Goal: Task Accomplishment & Management: Use online tool/utility

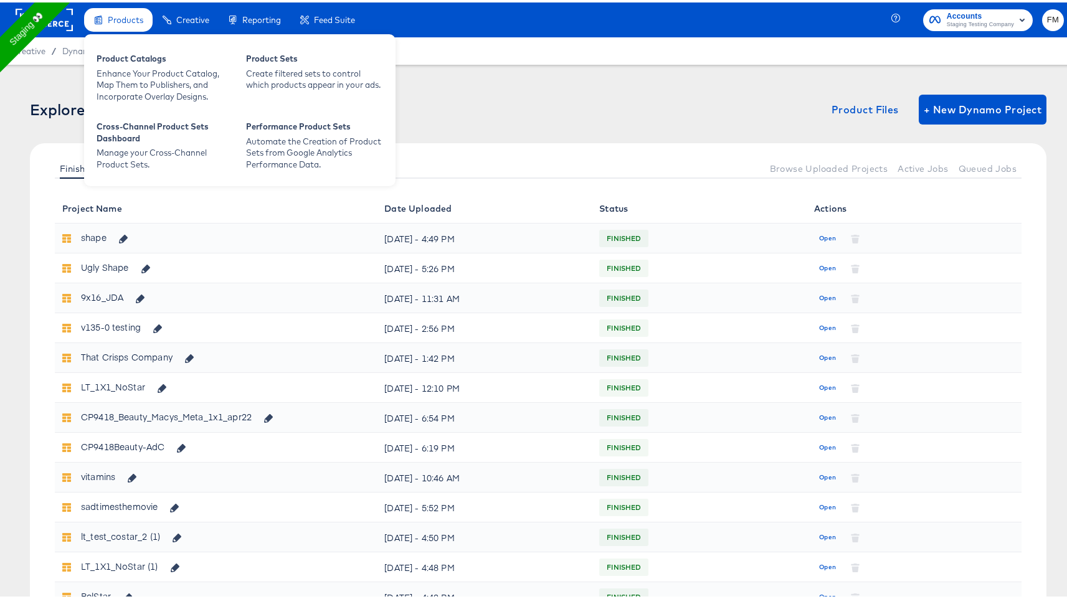
click at [138, 22] on span "Products" at bounding box center [126, 17] width 36 height 10
click at [148, 82] on div "Enhance Your Product Catalog, Map Them to Publishers, and Incorporate Overlay D…" at bounding box center [165, 82] width 137 height 35
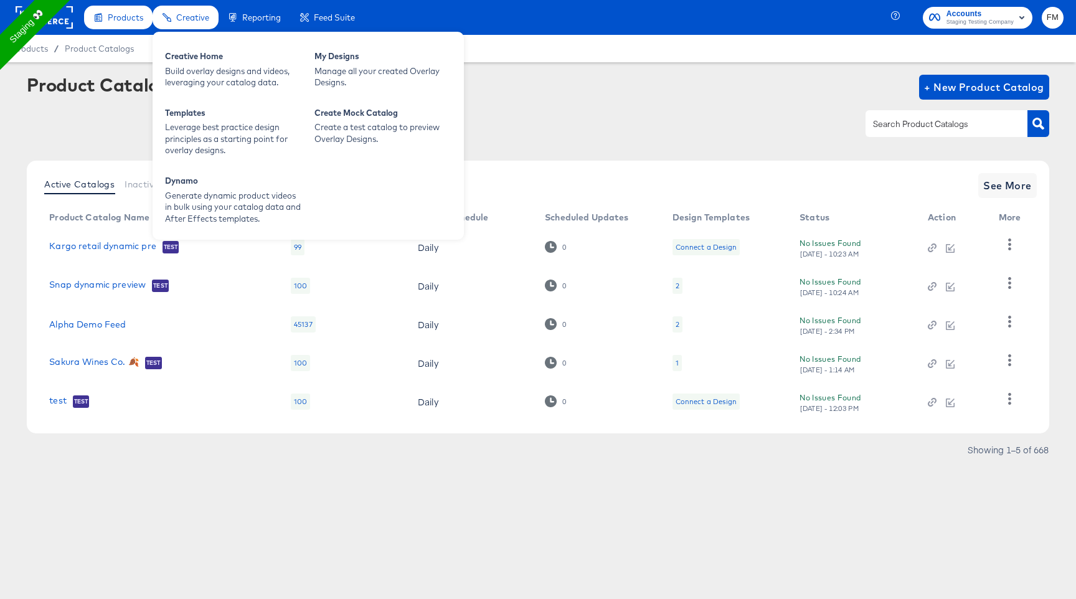
click at [204, 18] on span "Creative" at bounding box center [192, 17] width 33 height 10
click at [242, 77] on div "Build overlay designs and videos, leveraging your catalog data." at bounding box center [233, 76] width 137 height 23
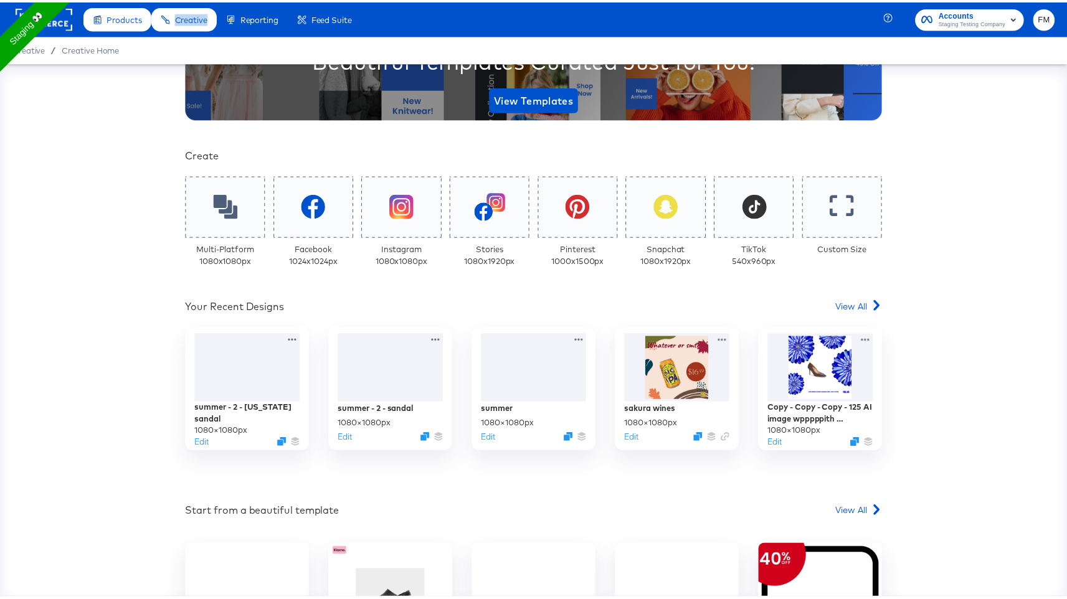
scroll to position [331, 0]
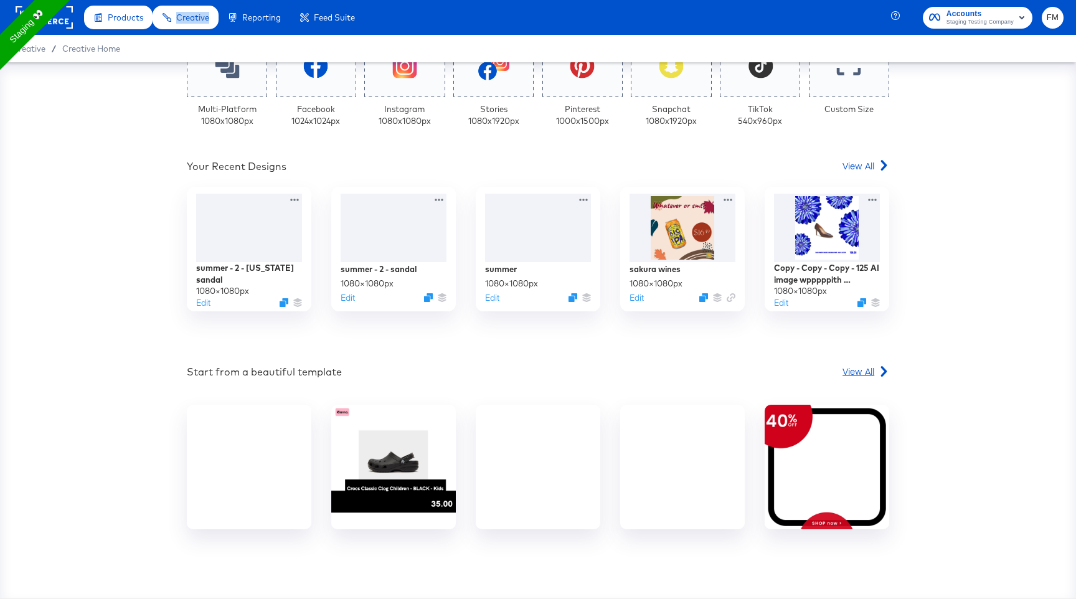
click at [861, 369] on span "View All" at bounding box center [859, 371] width 32 height 12
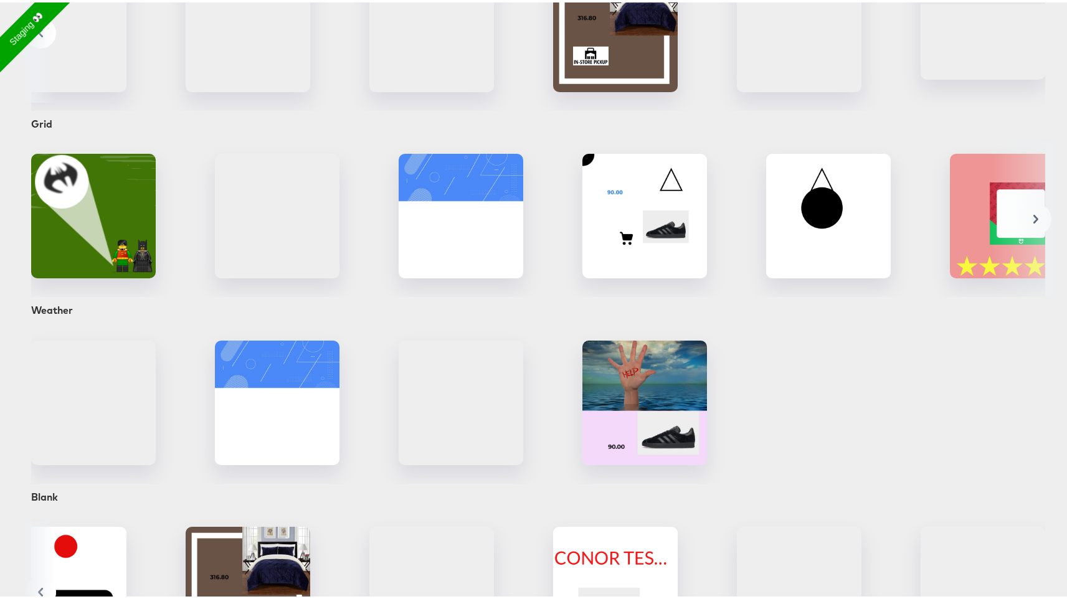
scroll to position [447, 0]
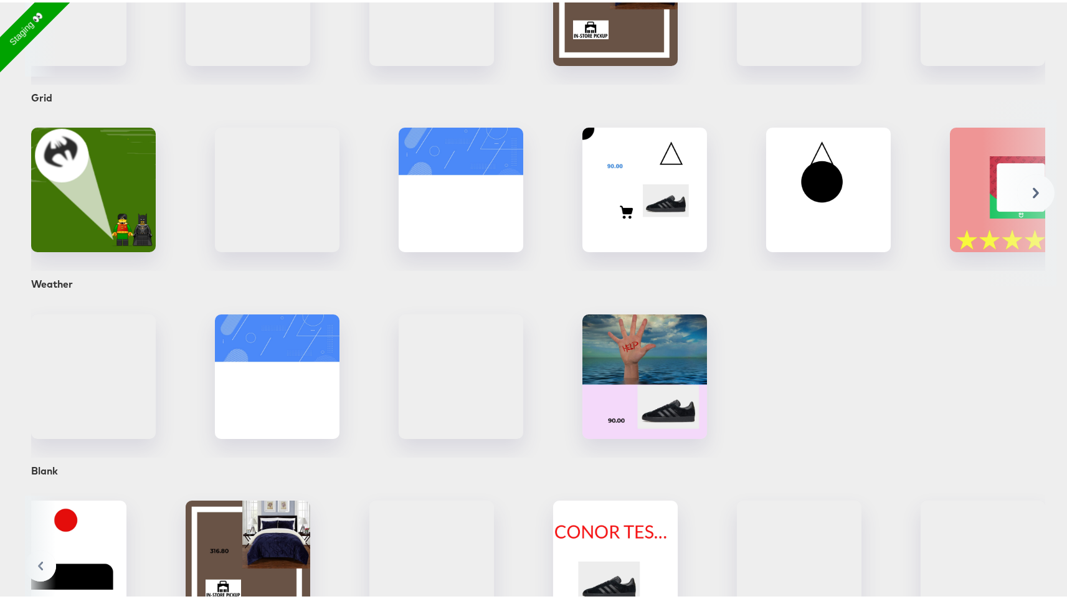
click at [1033, 196] on icon at bounding box center [1036, 191] width 6 height 11
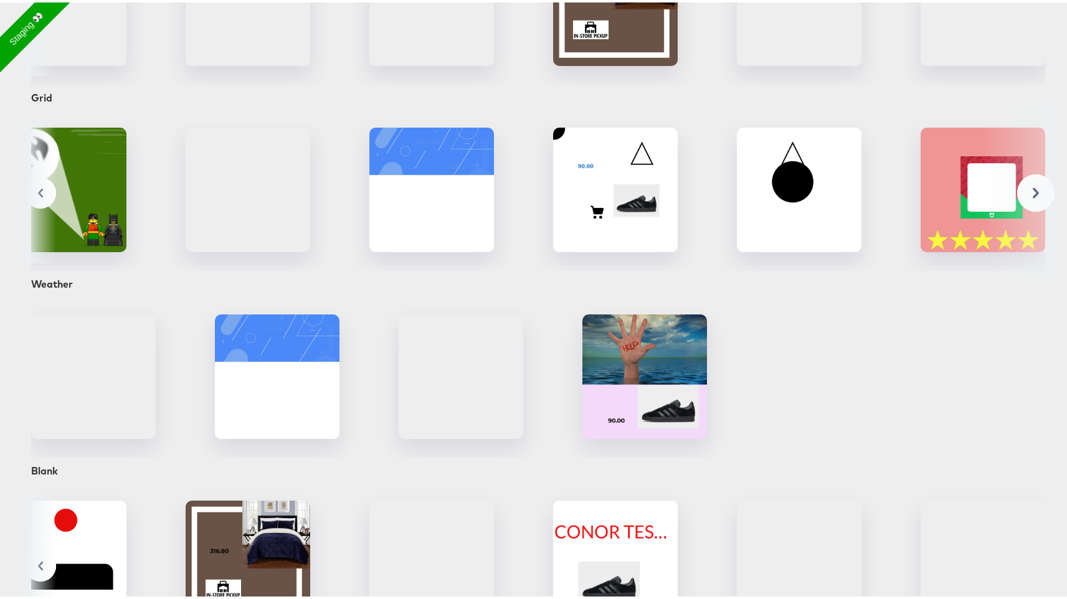
scroll to position [0, 39]
click at [1027, 207] on img at bounding box center [983, 187] width 125 height 125
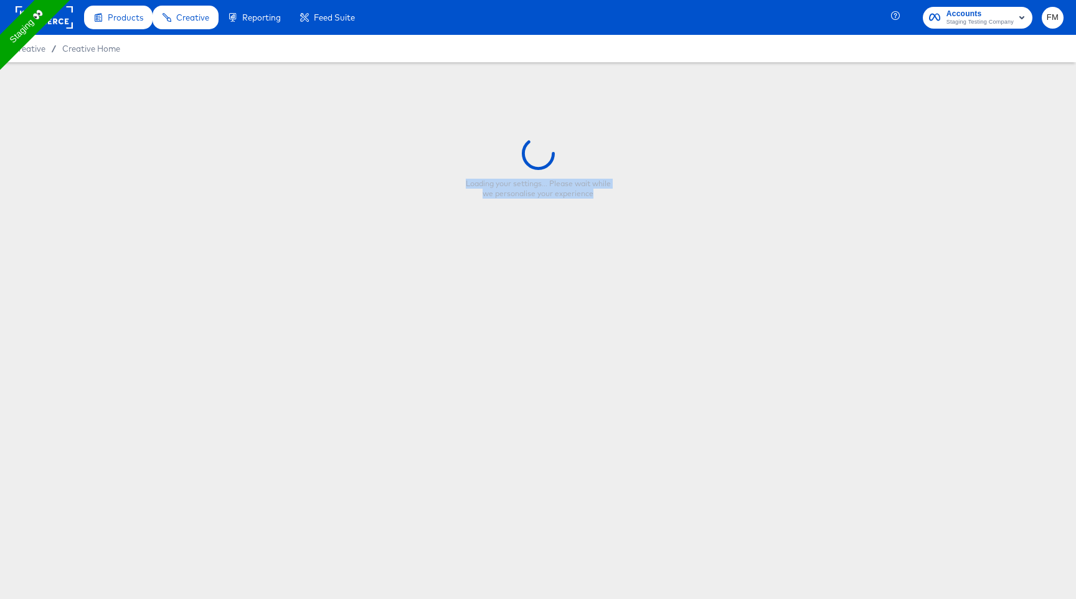
click at [1027, 207] on div "Loading your settings... Please wait while we personalise your experience" at bounding box center [538, 167] width 1076 height 211
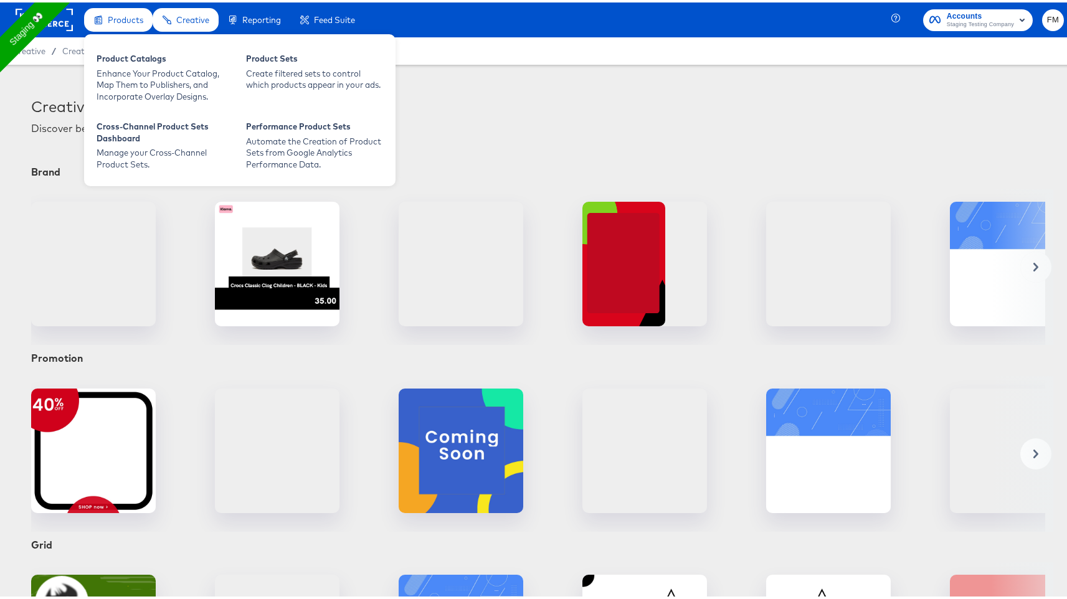
click at [116, 15] on span "Products" at bounding box center [126, 17] width 36 height 10
click at [131, 80] on div "Enhance Your Product Catalog, Map Them to Publishers, and Incorporate Overlay D…" at bounding box center [165, 82] width 137 height 35
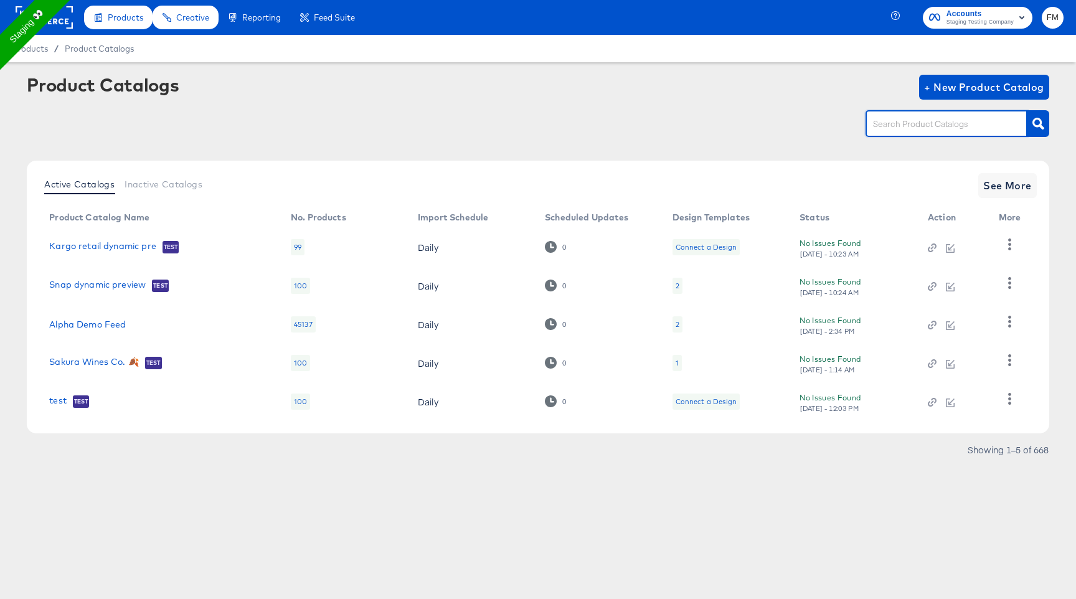
click at [906, 121] on input "text" at bounding box center [937, 124] width 133 height 14
type input "nk smart"
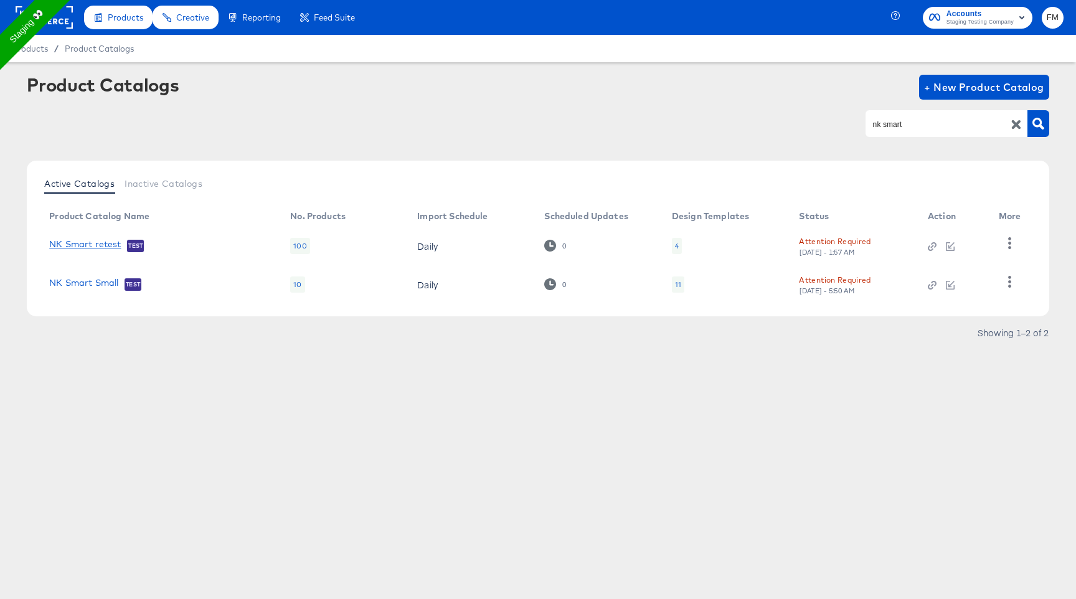
click at [103, 246] on link "NK Smart retest" at bounding box center [85, 245] width 72 height 12
click at [103, 280] on link "NK Smart Small" at bounding box center [83, 284] width 69 height 12
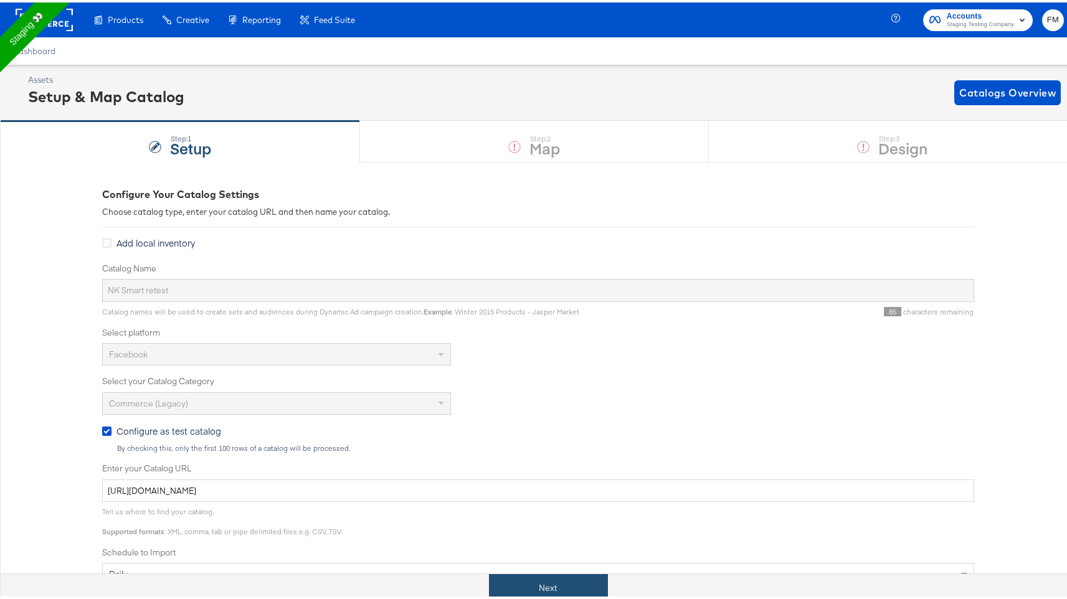
click at [543, 581] on button "Next" at bounding box center [548, 586] width 119 height 28
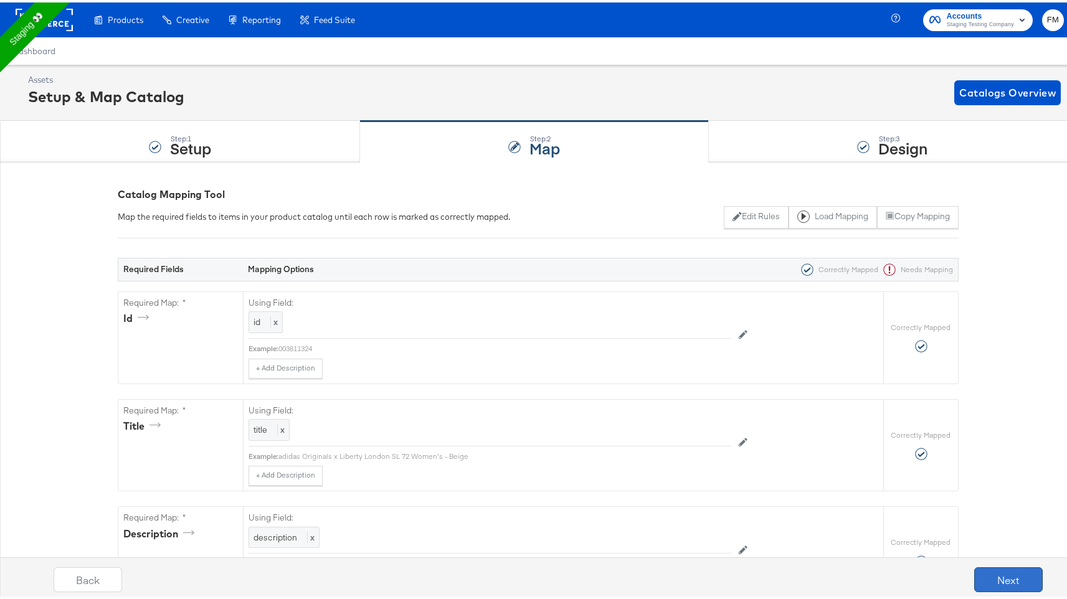
click at [1024, 566] on button "Next" at bounding box center [1008, 577] width 69 height 25
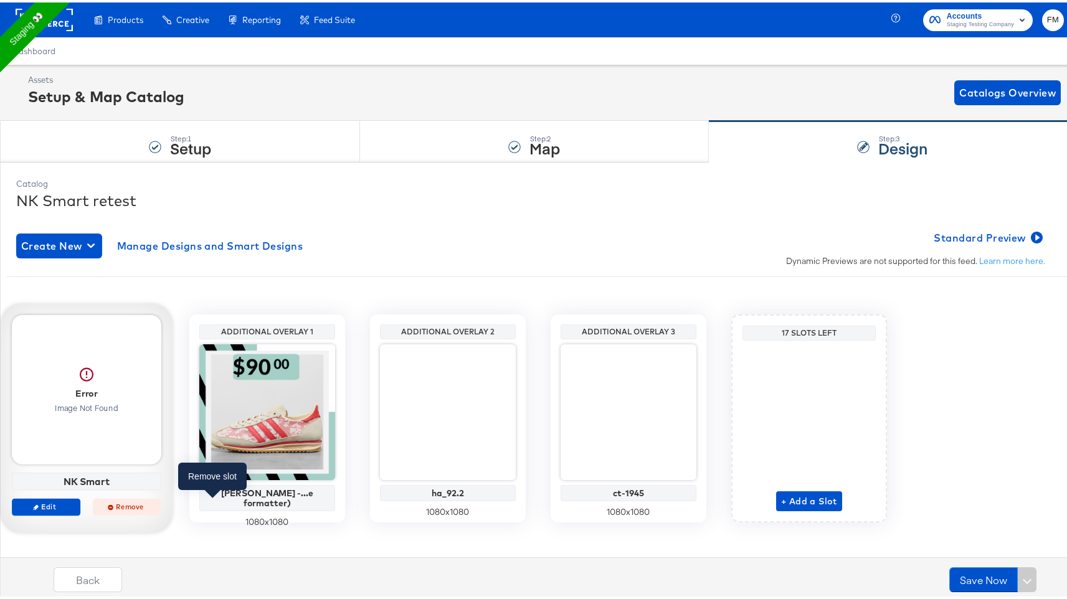
click at [156, 505] on span "Remove" at bounding box center [126, 504] width 57 height 9
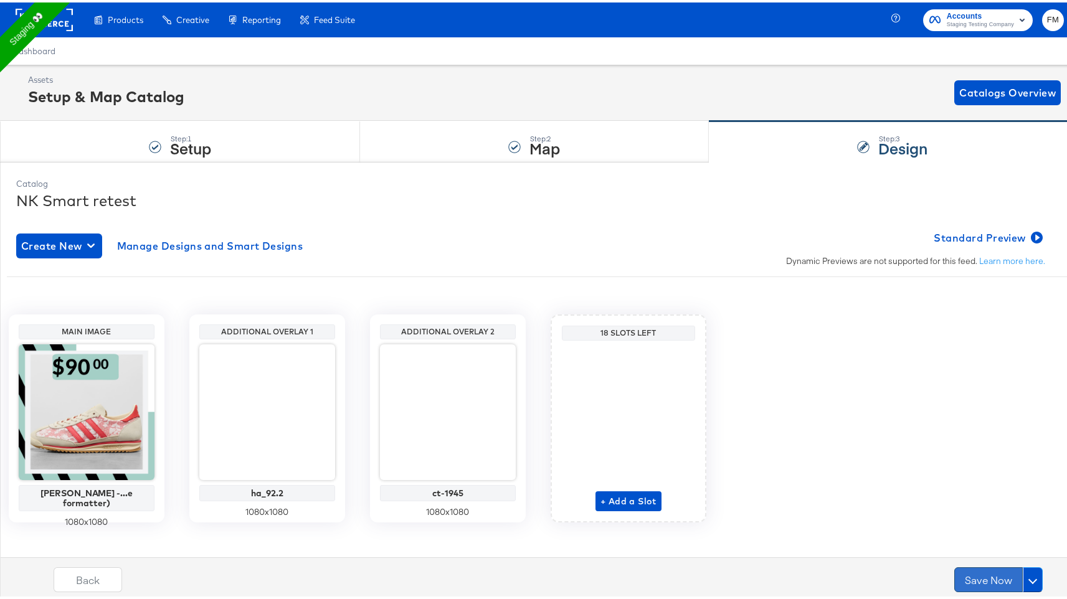
click at [975, 571] on button "Save Now" at bounding box center [988, 577] width 69 height 25
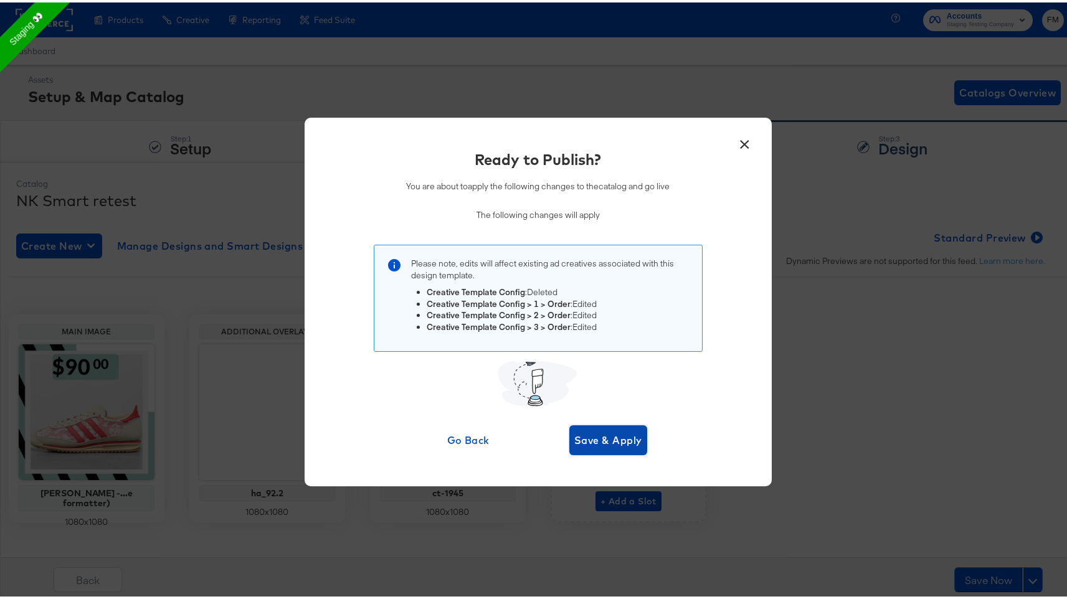
click at [575, 434] on span "Save & Apply" at bounding box center [608, 437] width 68 height 17
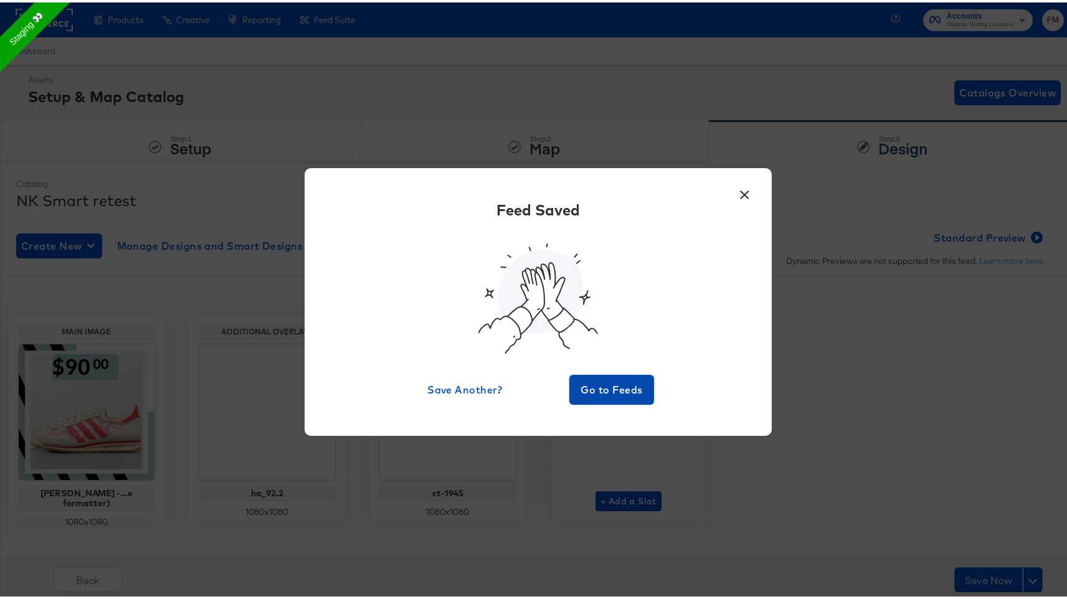
click at [610, 387] on span "Go to Feeds" at bounding box center [611, 387] width 75 height 17
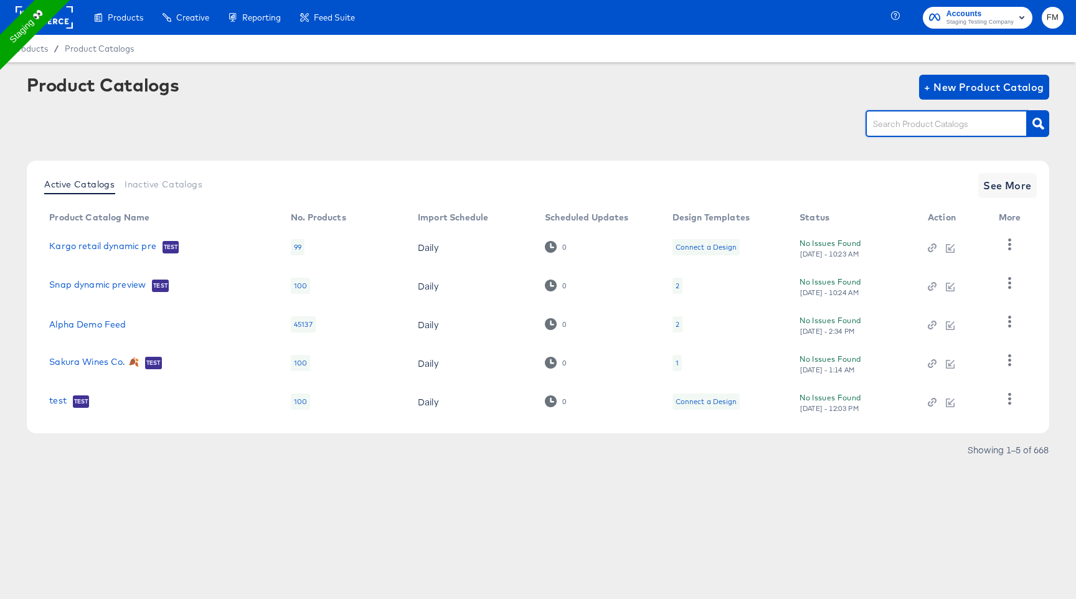
click at [924, 125] on input "text" at bounding box center [937, 124] width 133 height 14
type input "nk"
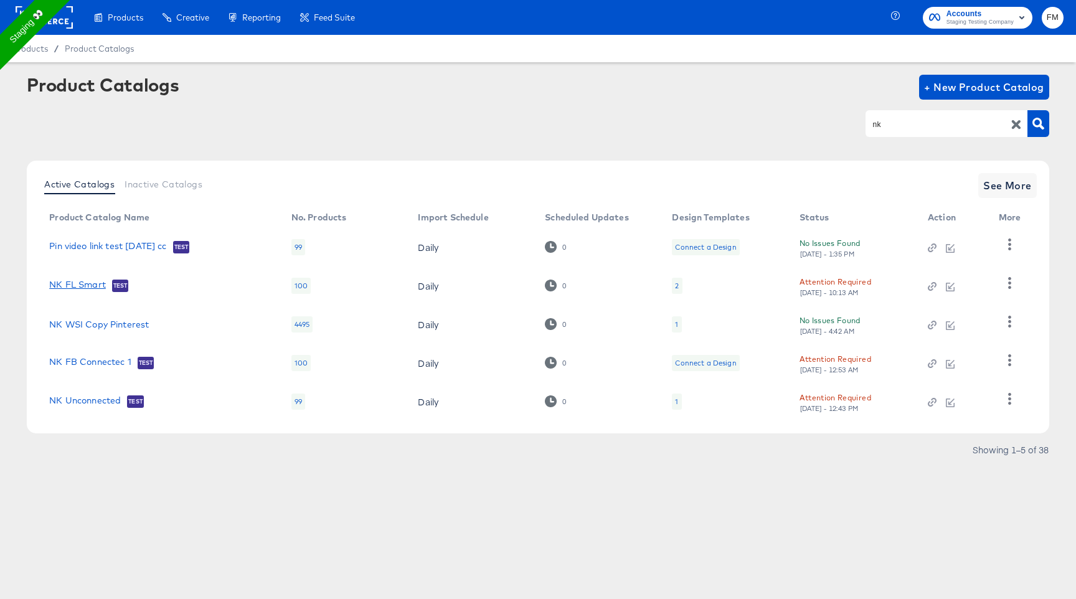
click at [60, 283] on link "NK FL Smart" at bounding box center [77, 286] width 57 height 12
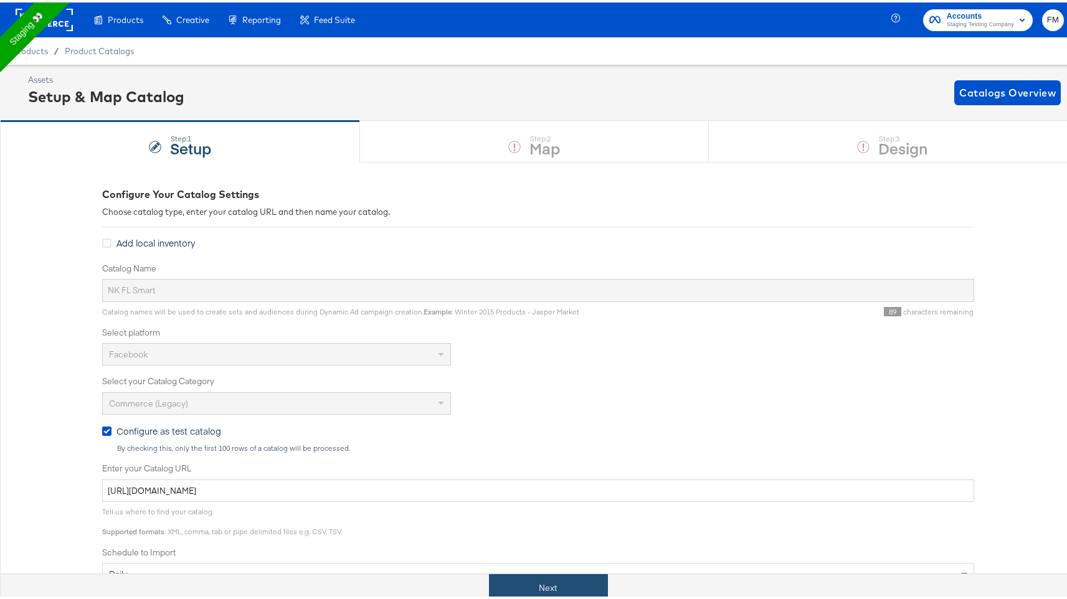
click at [586, 581] on button "Next" at bounding box center [548, 586] width 119 height 28
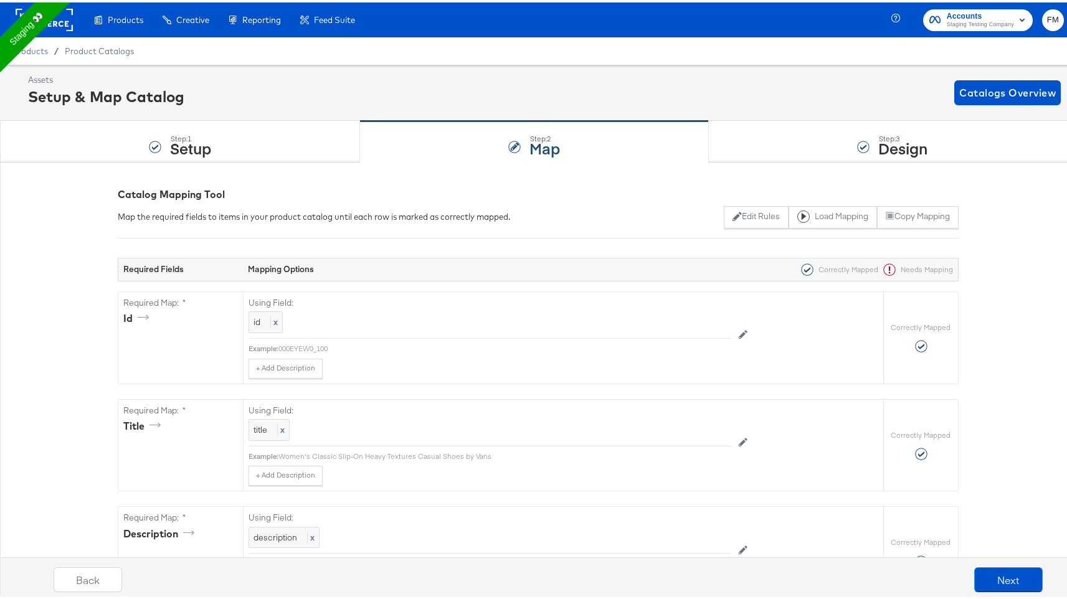
click at [585, 584] on div "Back Next" at bounding box center [548, 582] width 1089 height 47
click at [1005, 569] on button "Next" at bounding box center [1008, 577] width 69 height 25
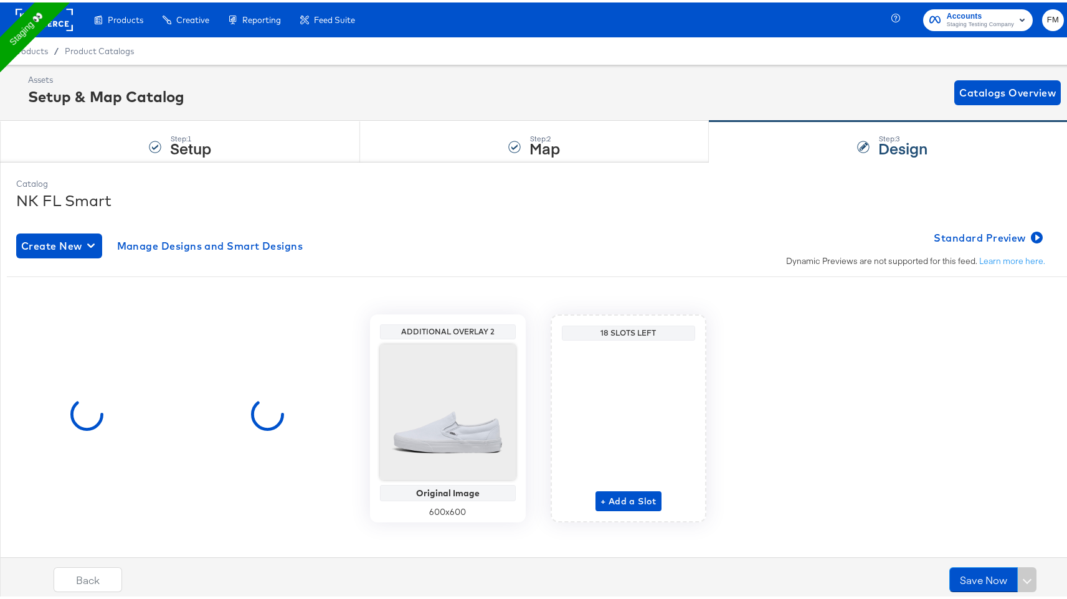
scroll to position [11, 0]
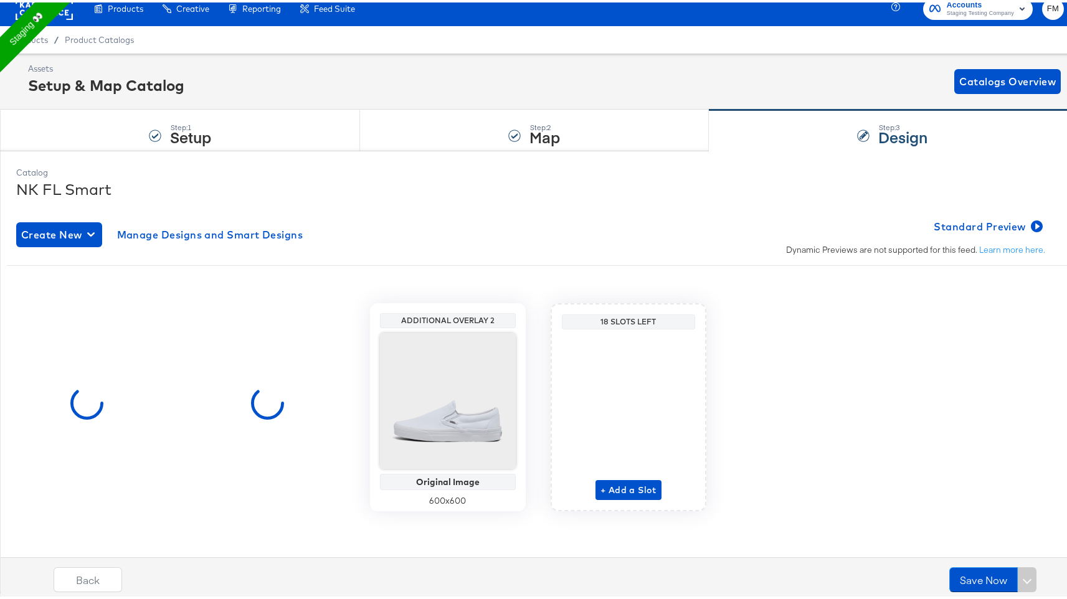
click at [109, 202] on div "Create New Manage Designs and Smart Designs Standard Preview Dynamic Previews a…" at bounding box center [538, 370] width 1044 height 336
click at [232, 130] on div "Step: 1 Setup" at bounding box center [180, 128] width 360 height 41
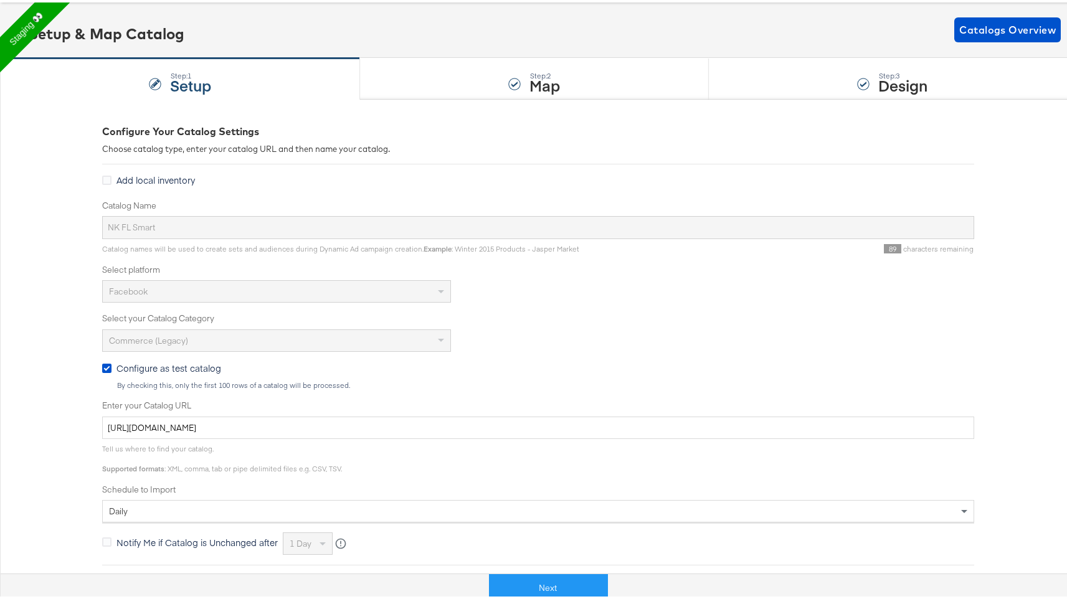
scroll to position [66, 0]
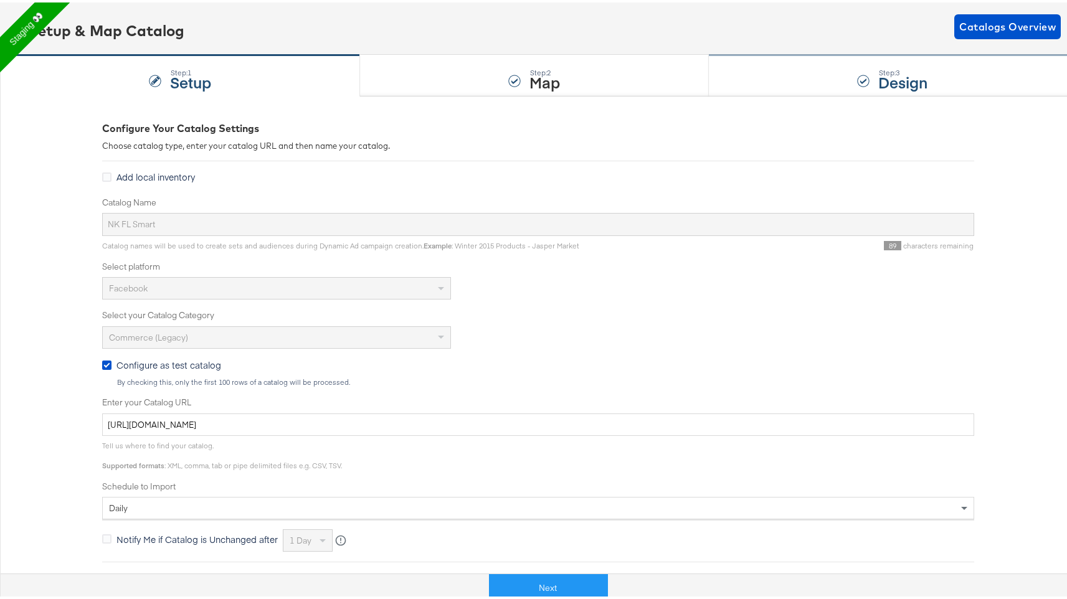
click at [857, 87] on div "Step: 3 Design" at bounding box center [892, 73] width 367 height 41
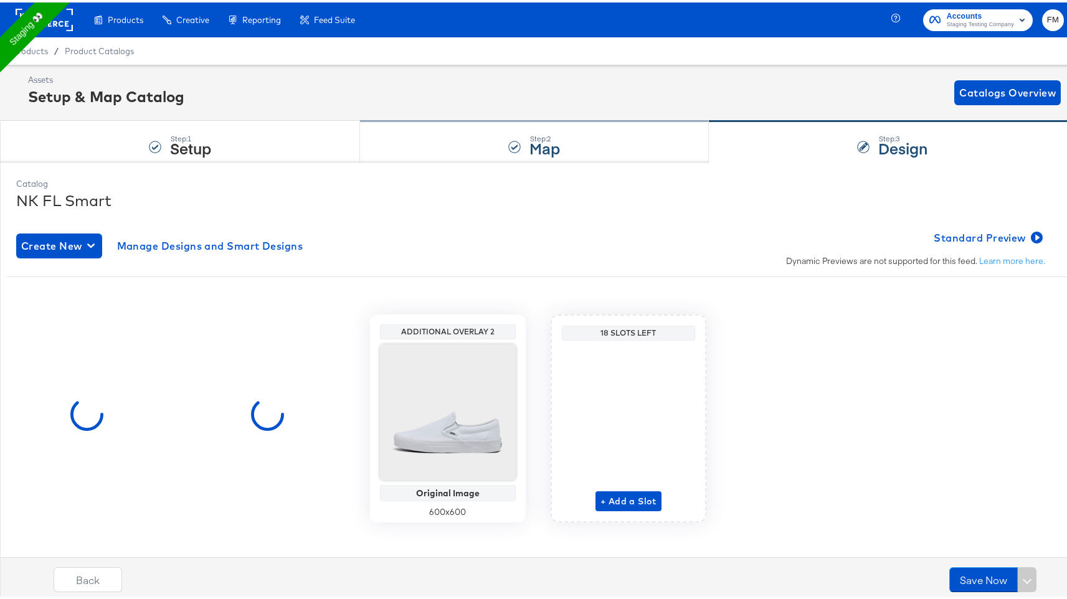
click at [574, 152] on div "Step: 2 Map" at bounding box center [534, 139] width 349 height 41
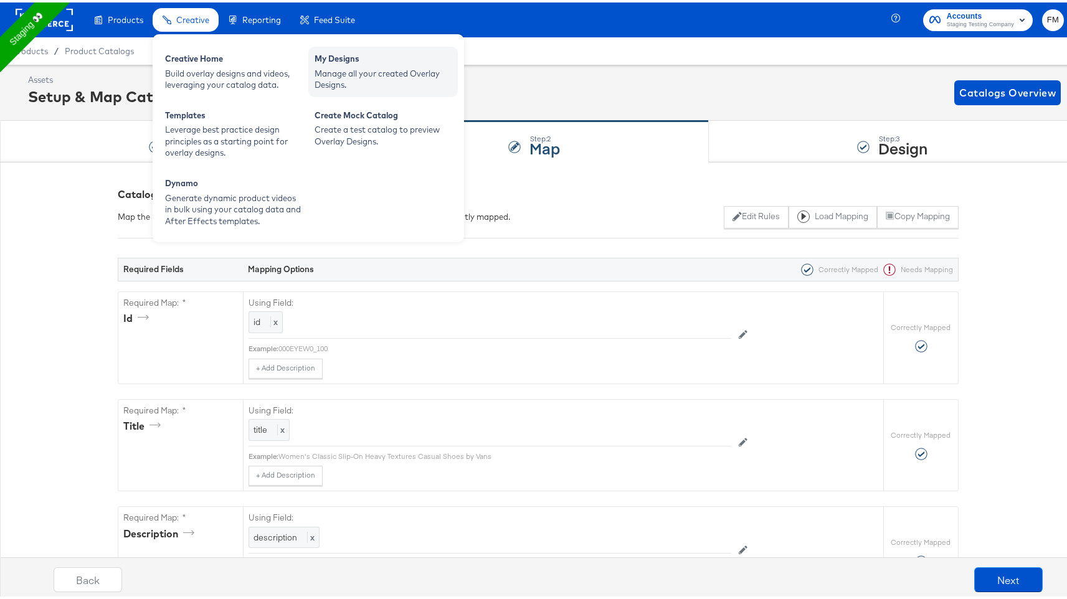
click at [341, 90] on div "My Designs Manage all your created Overlay Designs." at bounding box center [382, 69] width 149 height 50
click at [346, 74] on div "Manage all your created Overlay Designs." at bounding box center [383, 76] width 137 height 23
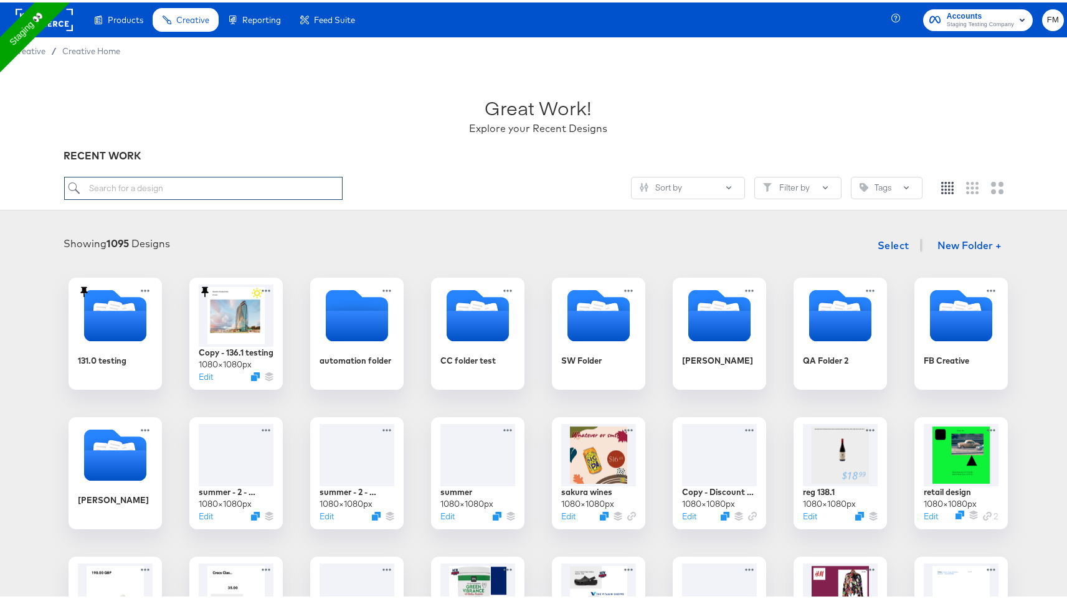
click at [306, 189] on input "search" at bounding box center [203, 185] width 279 height 23
click at [899, 187] on button "Tags" at bounding box center [887, 185] width 72 height 22
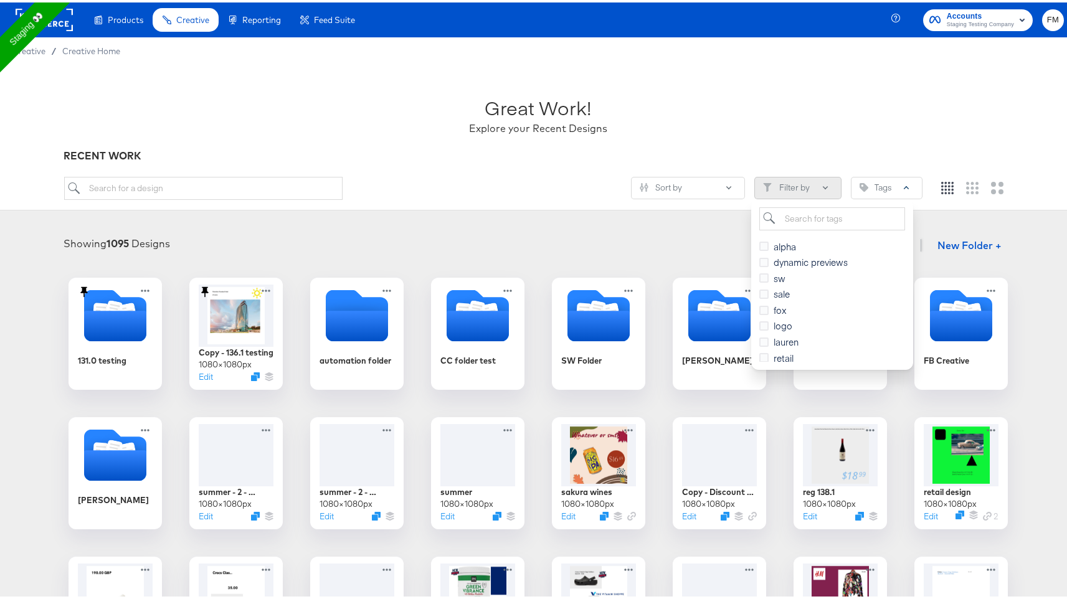
click at [790, 188] on button "Filter by" at bounding box center [797, 185] width 87 height 22
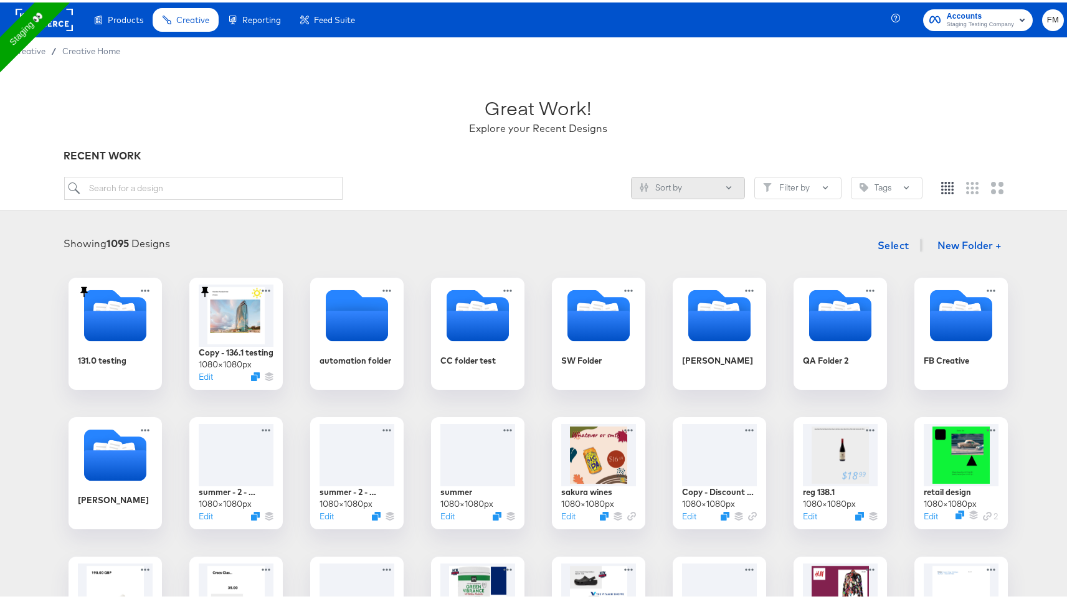
click at [711, 187] on button "Sort by" at bounding box center [688, 185] width 114 height 22
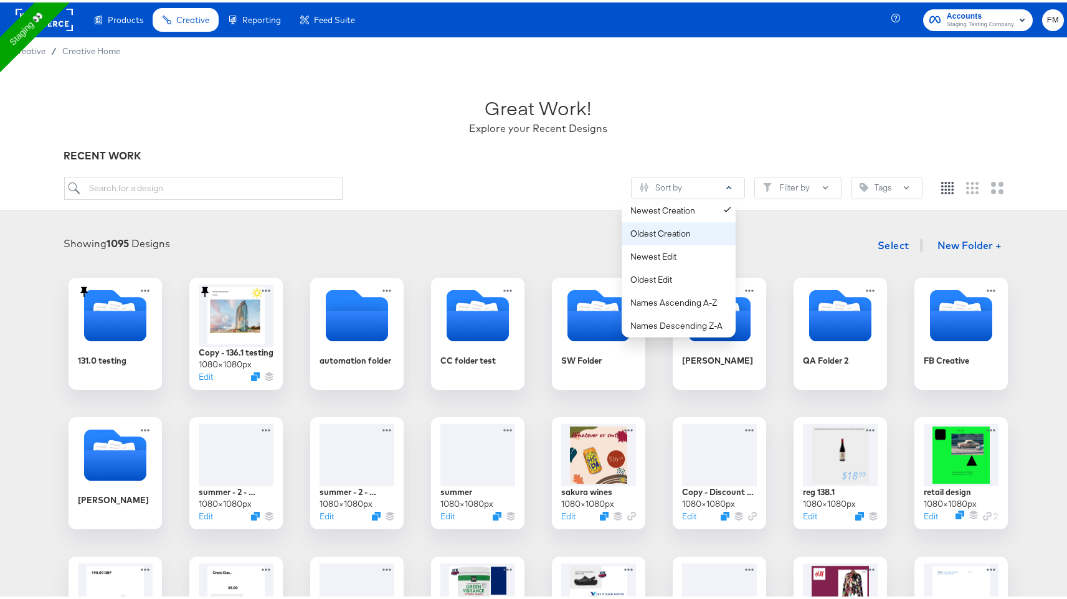
click at [701, 239] on button "Oldest Creation" at bounding box center [679, 231] width 114 height 23
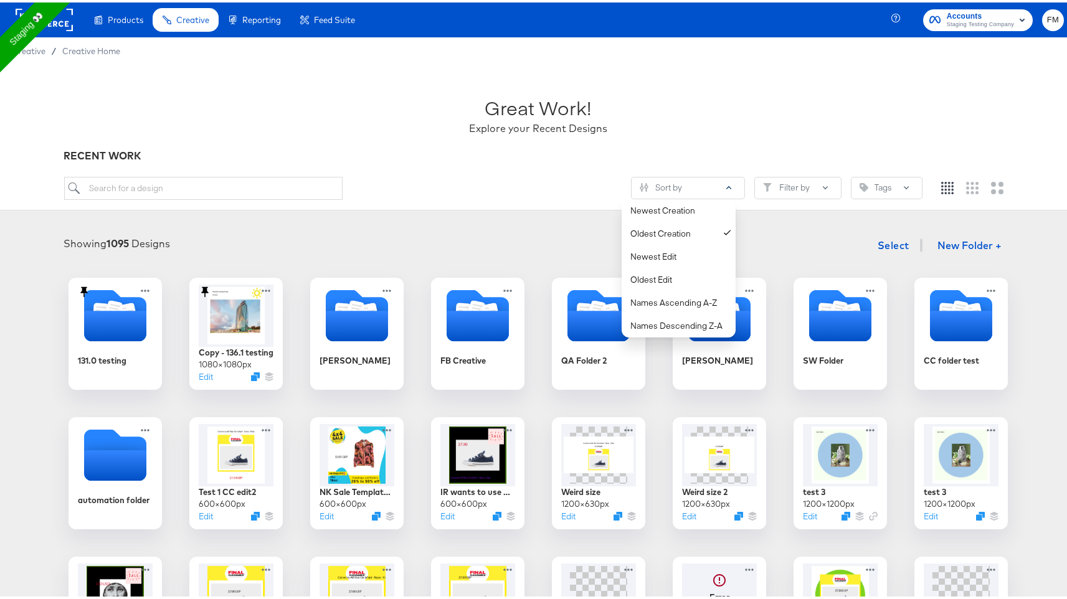
click at [516, 233] on div "Showing 1095 Designs Select New Folder +" at bounding box center [537, 243] width 1051 height 26
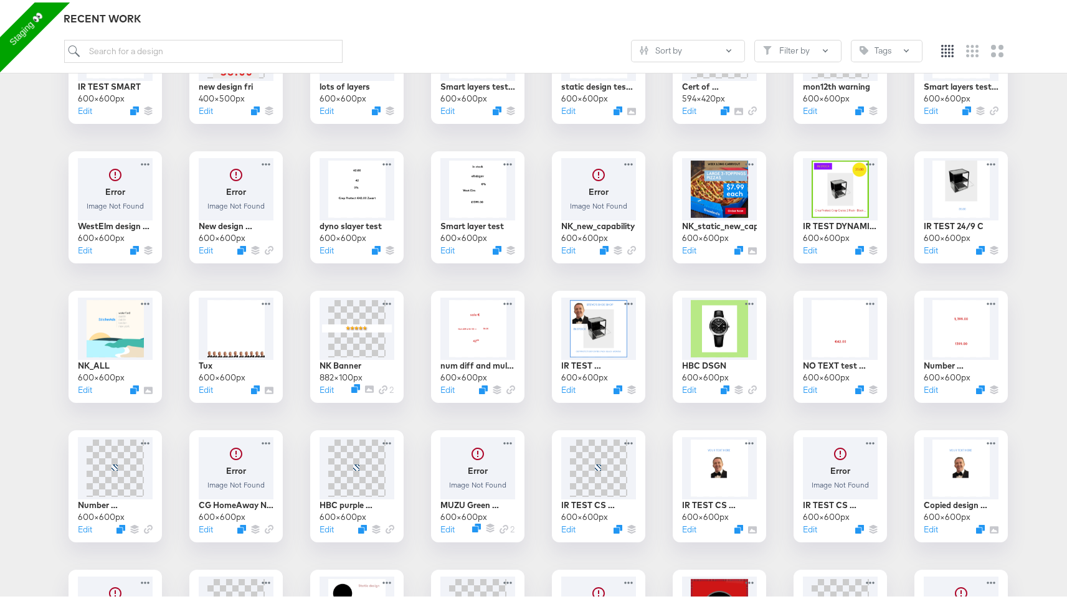
scroll to position [3336, 0]
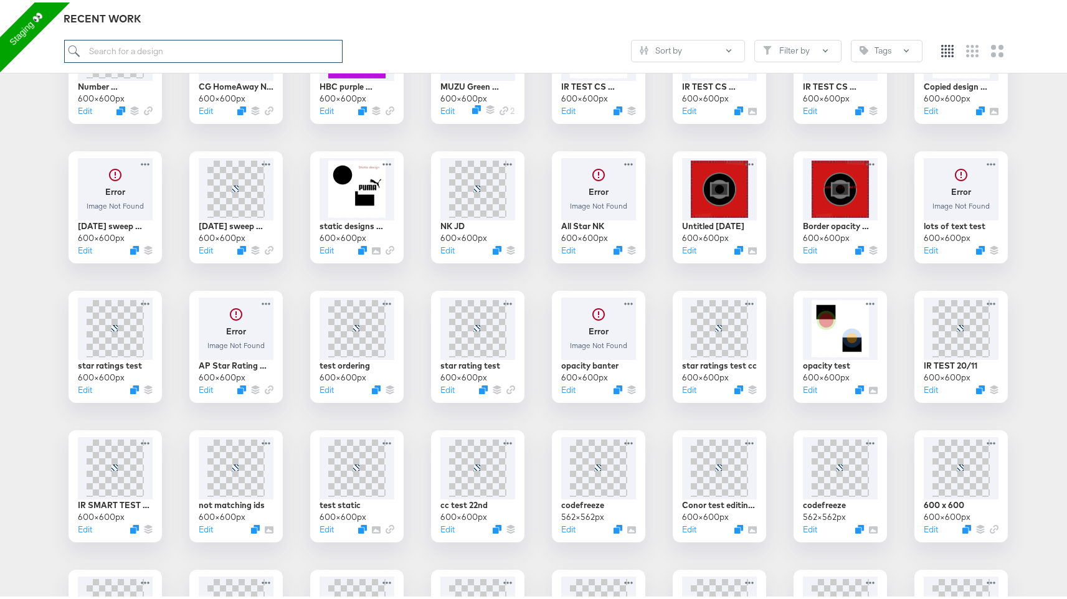
click at [266, 45] on input "search" at bounding box center [203, 48] width 279 height 23
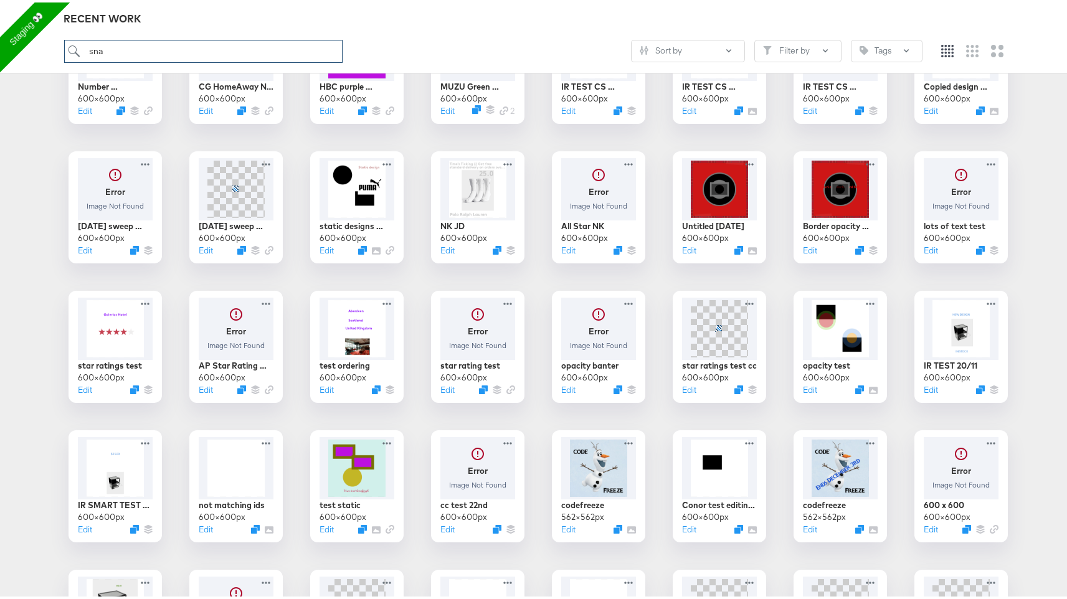
scroll to position [138, 0]
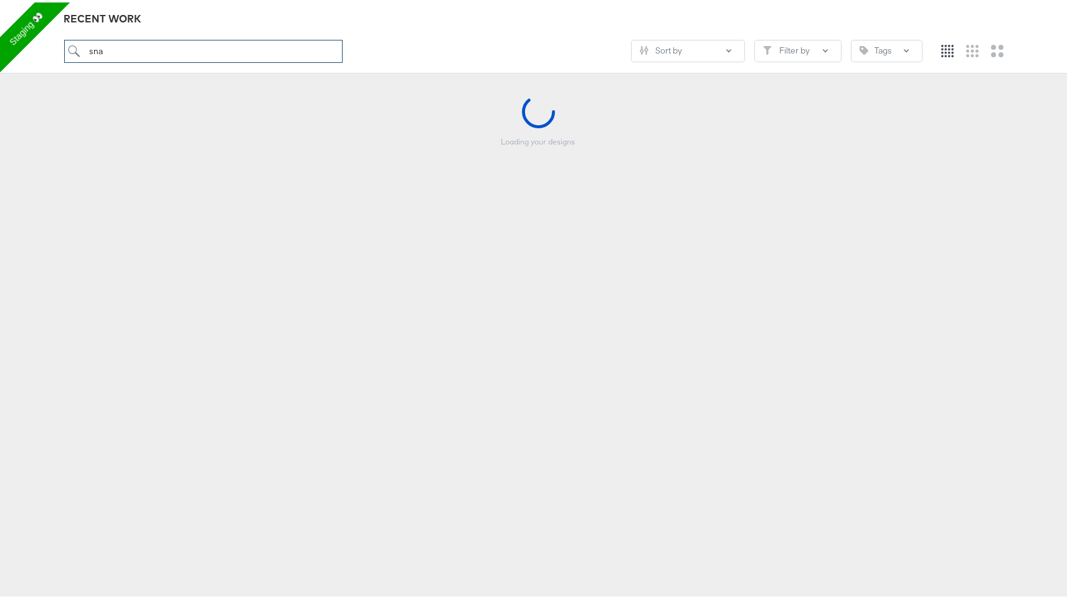
type input "sna"
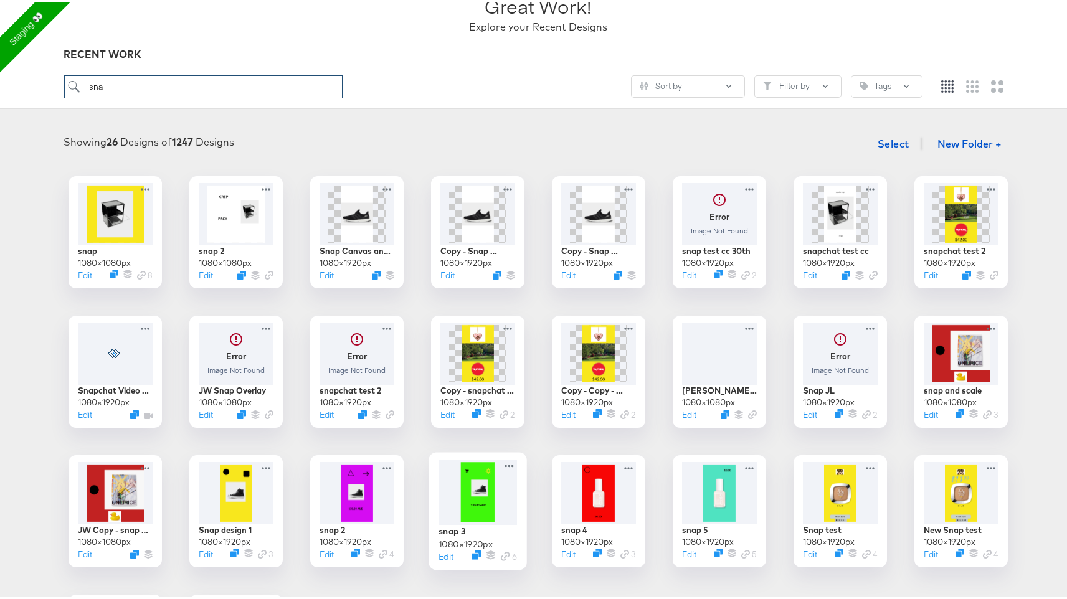
scroll to position [0, 0]
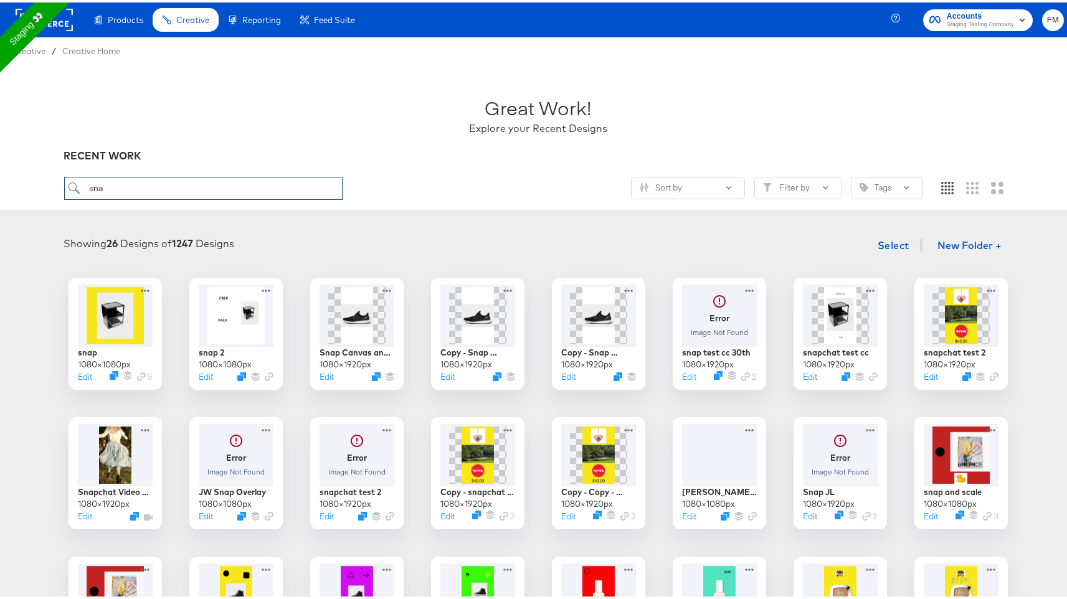
drag, startPoint x: 216, startPoint y: 174, endPoint x: 232, endPoint y: 146, distance: 32.4
click at [232, 146] on div "Great Work! Explore your Recent Designs RECENT WORK sna Sort by Filter by Tags" at bounding box center [538, 135] width 1076 height 146
click at [205, 173] on div "Great Work! Explore your Recent Designs RECENT WORK sna Sort by Filter by Tags" at bounding box center [538, 135] width 1076 height 146
